Goal: Navigation & Orientation: Find specific page/section

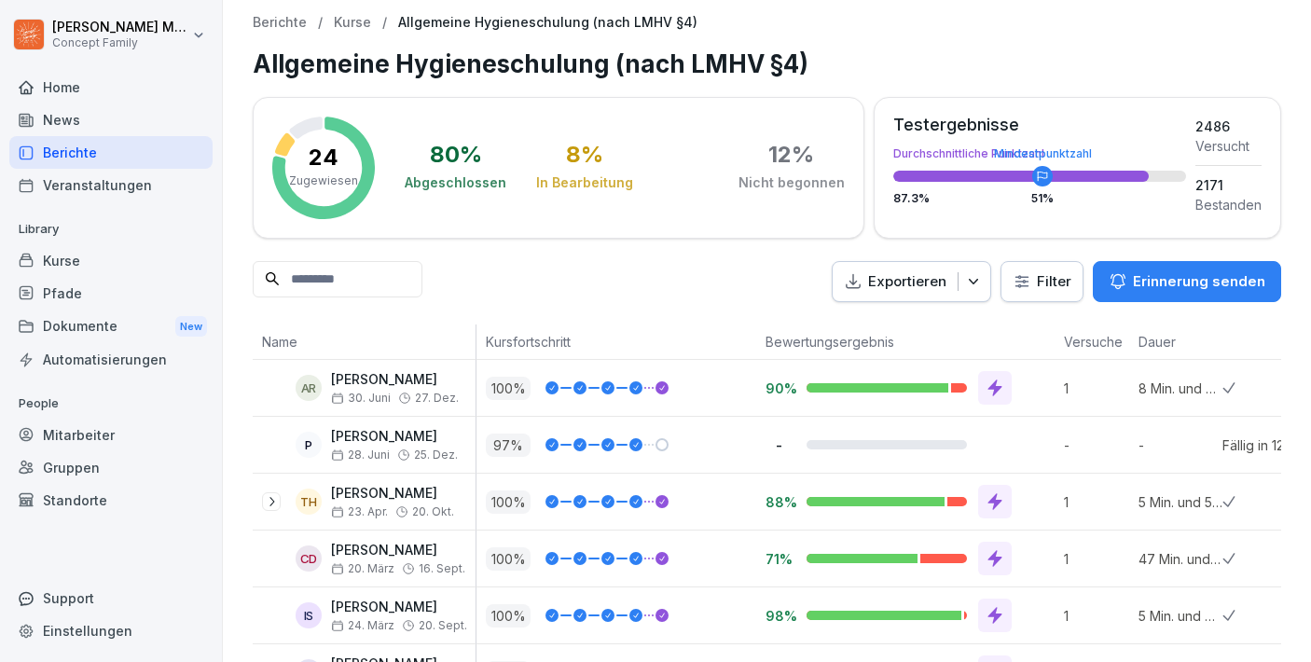
scroll to position [0, 26]
click at [53, 160] on div "Berichte" at bounding box center [110, 152] width 203 height 33
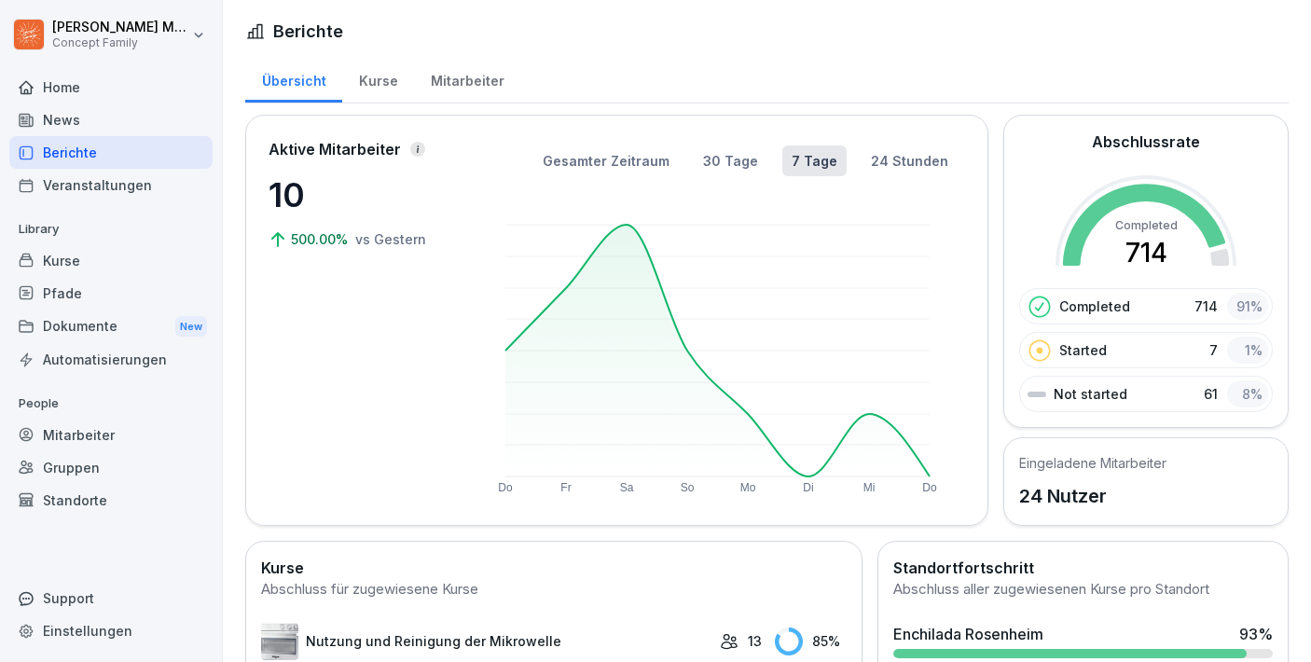
click at [393, 93] on div "Kurse" at bounding box center [378, 79] width 72 height 48
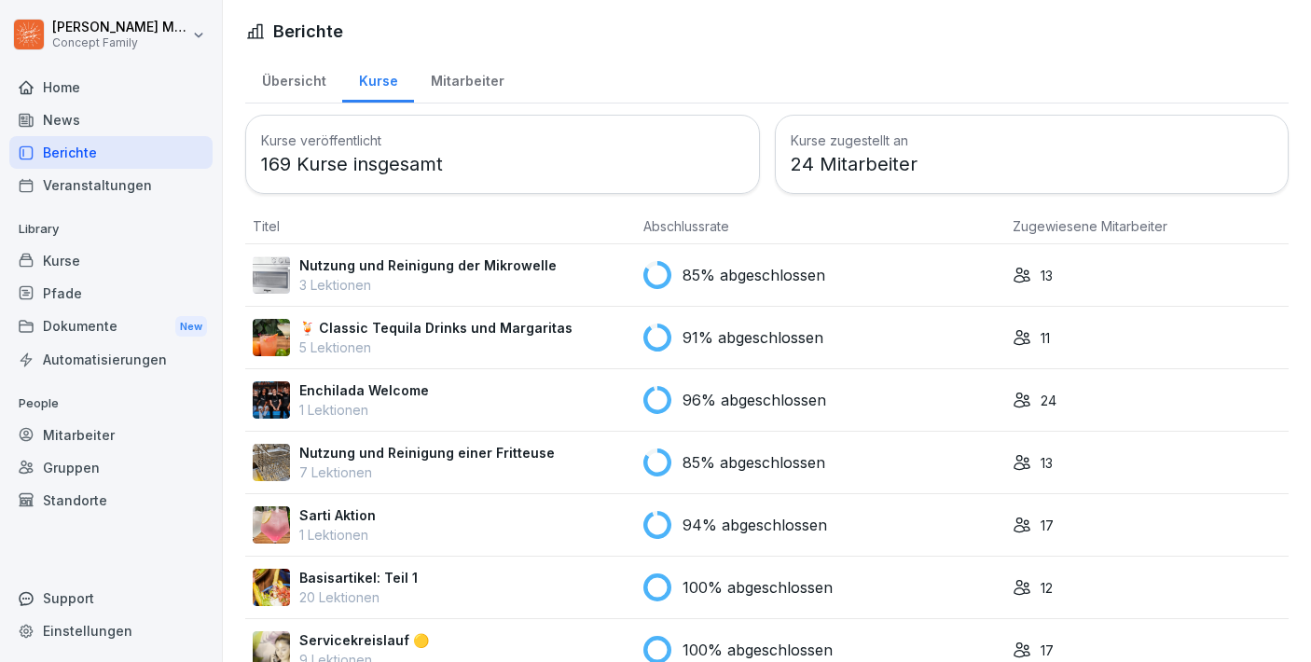
click at [461, 87] on div "Mitarbeiter" at bounding box center [467, 79] width 106 height 48
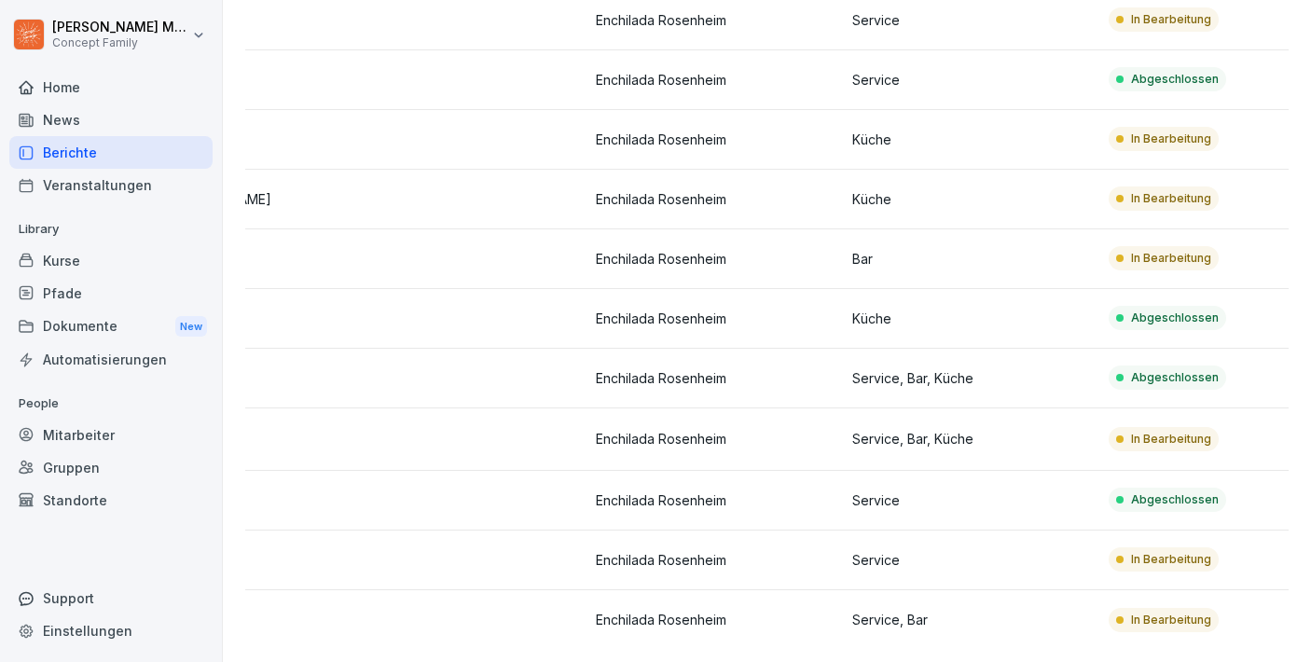
scroll to position [991, 0]
